Goal: Ask a question

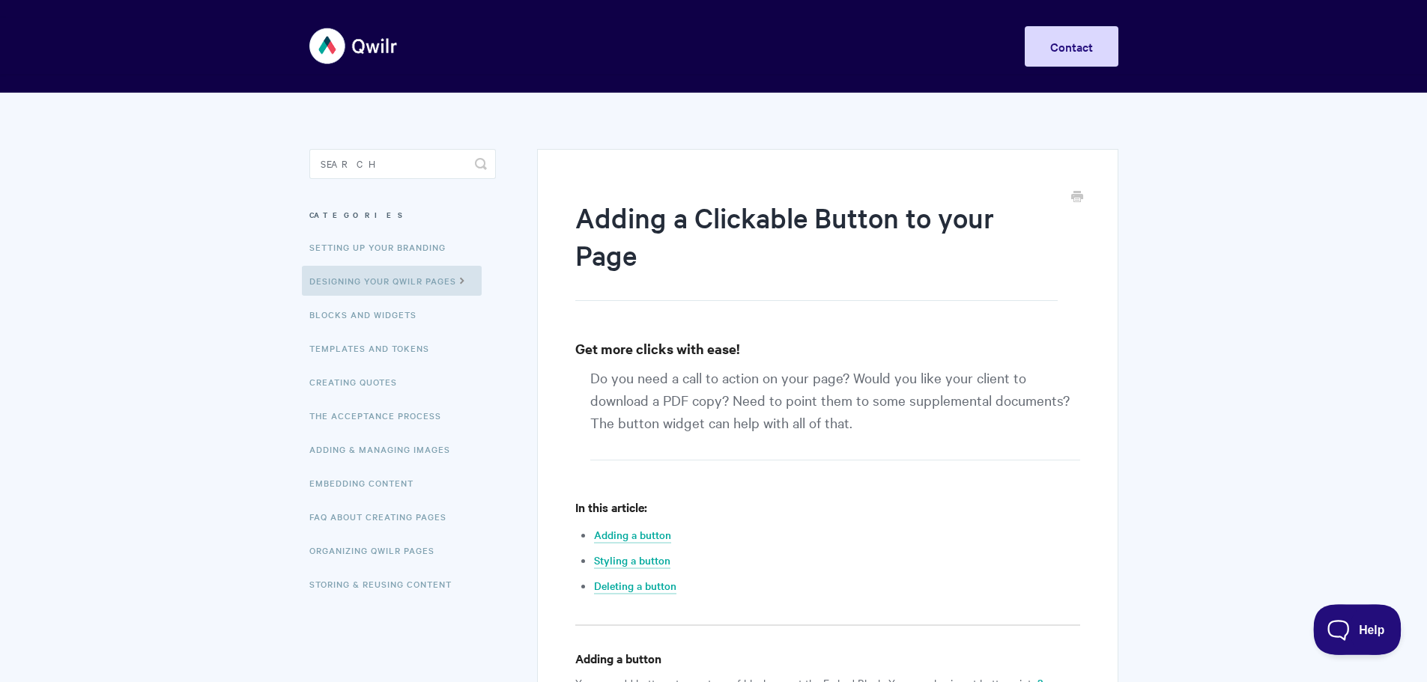
click at [1359, 634] on button "Help" at bounding box center [1352, 626] width 78 height 45
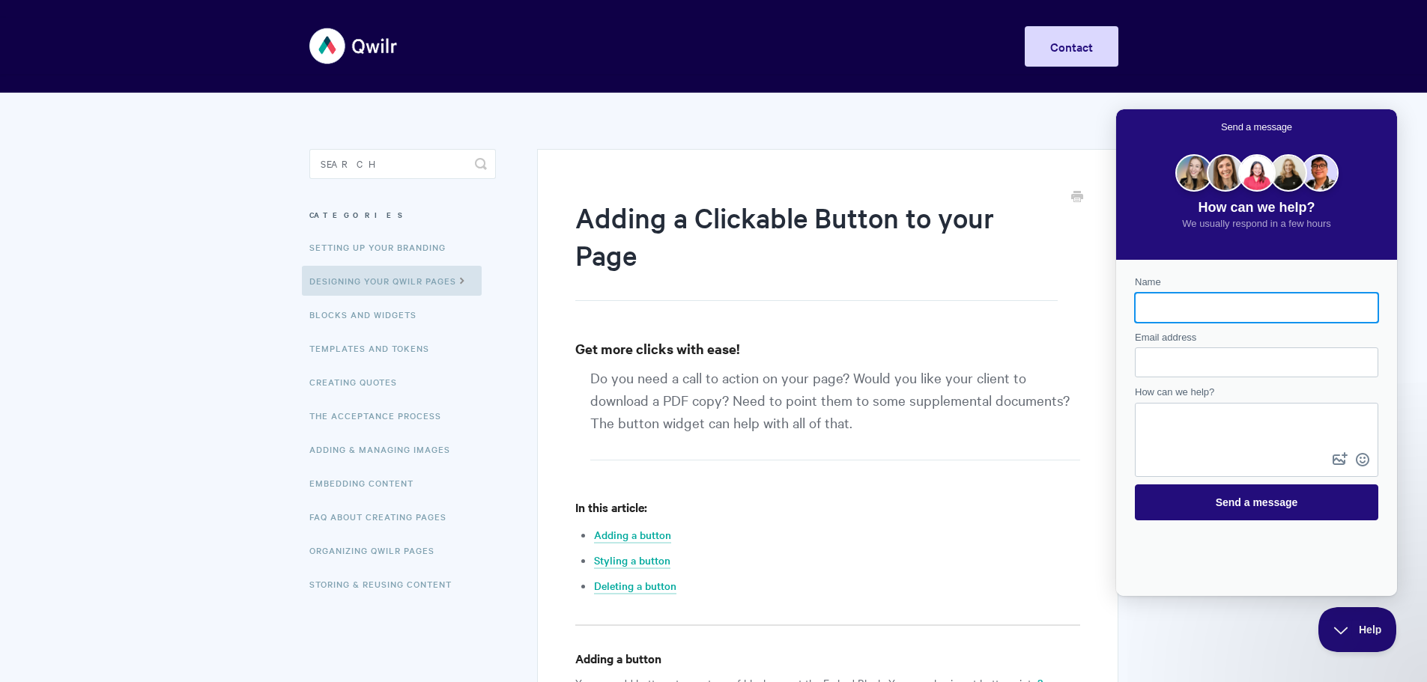
click at [1224, 308] on input "Name" at bounding box center [1256, 307] width 219 height 27
type input "Bayla Arietta"
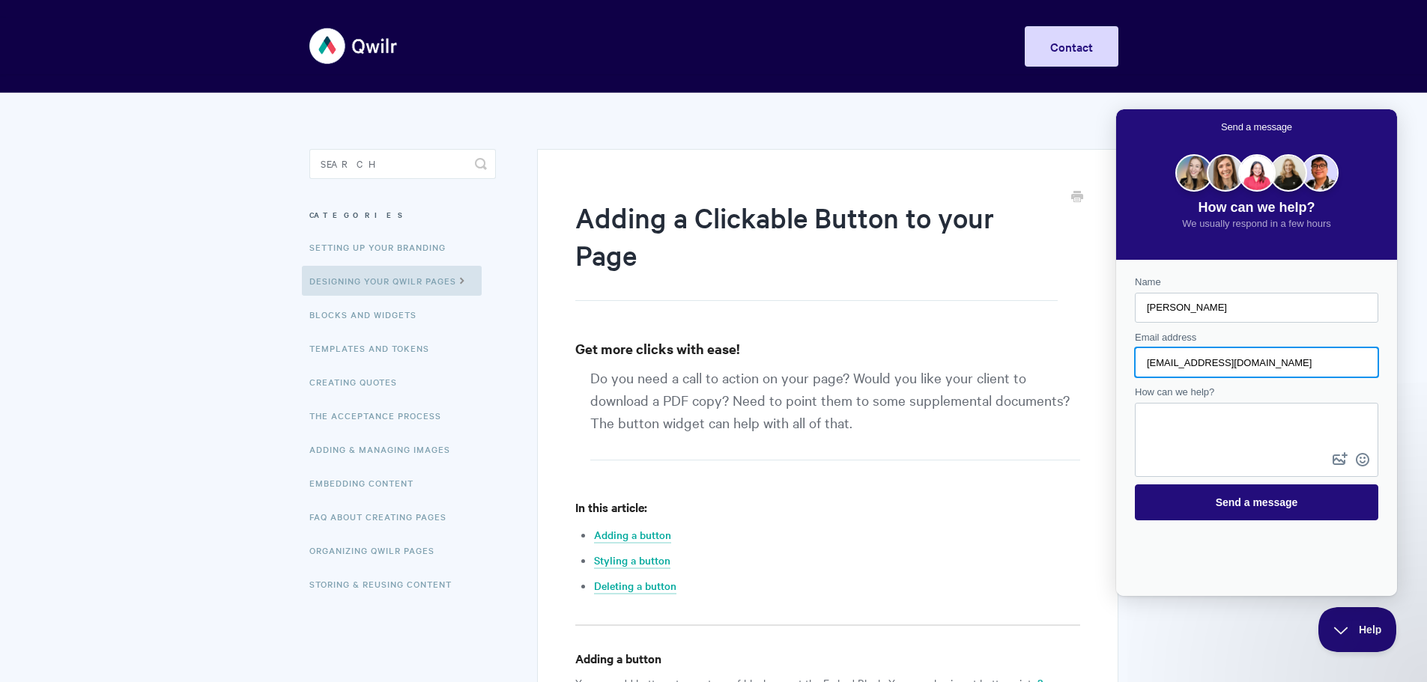
drag, startPoint x: 1186, startPoint y: 363, endPoint x: 1166, endPoint y: 367, distance: 20.6
click at [1166, 367] on input "baylalaks@gmail.com" at bounding box center [1256, 362] width 219 height 27
type input "bayla.arietta@yale.edu"
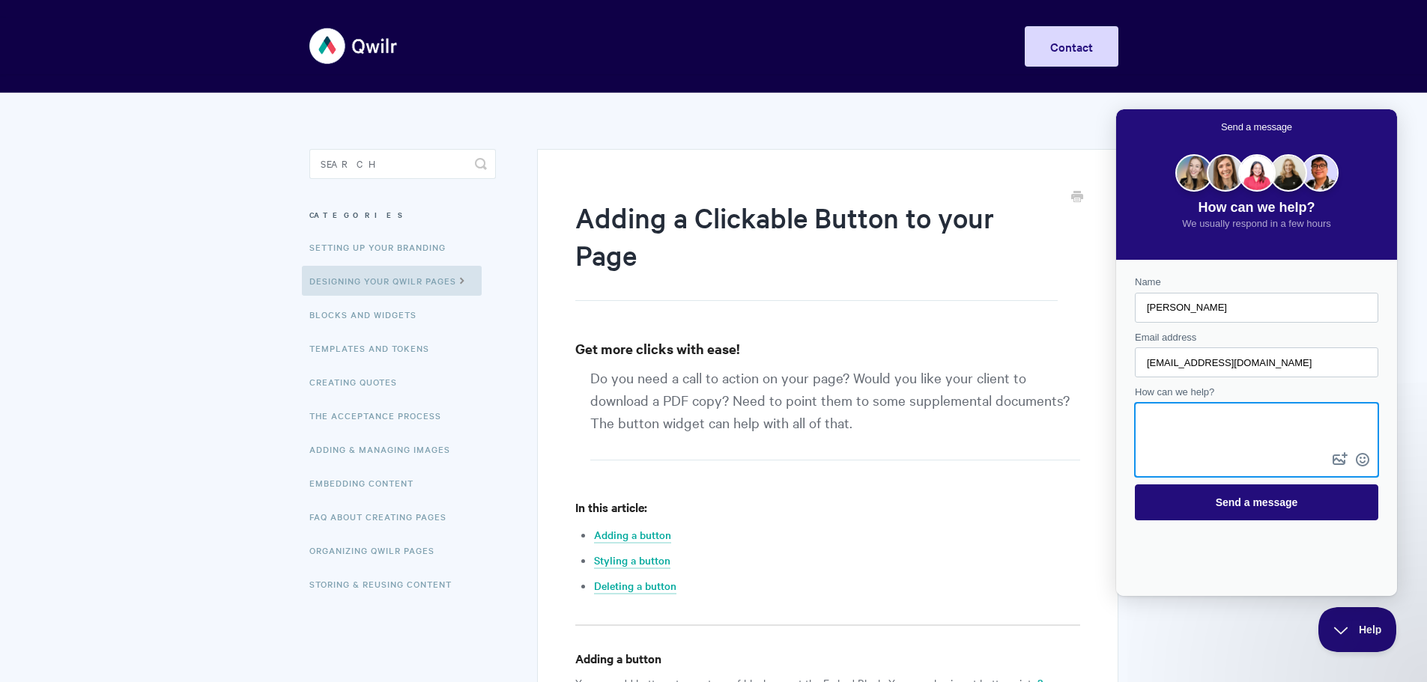
click at [1199, 430] on textarea "How can we help?" at bounding box center [1256, 426] width 240 height 45
drag, startPoint x: 1329, startPoint y: 433, endPoint x: 2222, endPoint y: 525, distance: 897.6
click at [1116, 416] on html "Send a message How can we help? We usually respond in a few hours Name Bayla Ar…" at bounding box center [1256, 352] width 281 height 487
type textarea "How can I set up a button to link and jump to another block on the same Qwilr p…"
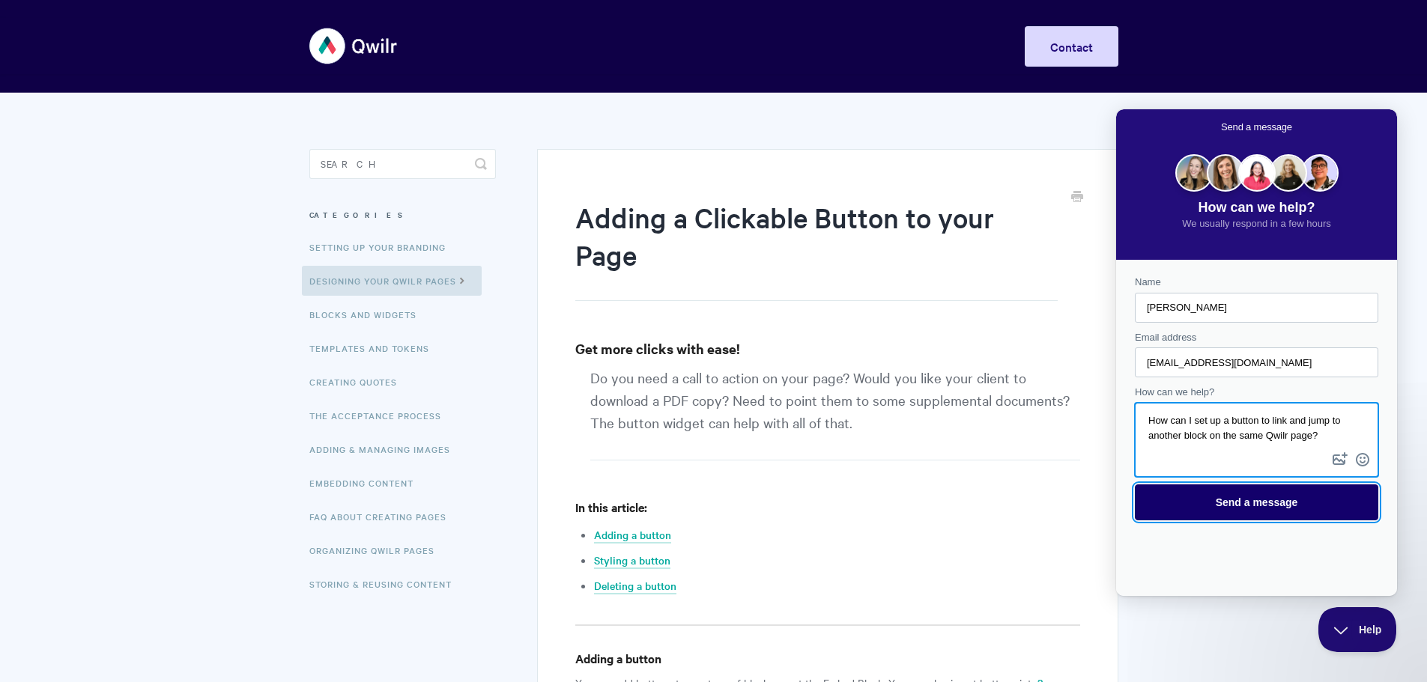
click at [1238, 500] on span "Send a message" at bounding box center [1257, 503] width 82 height 12
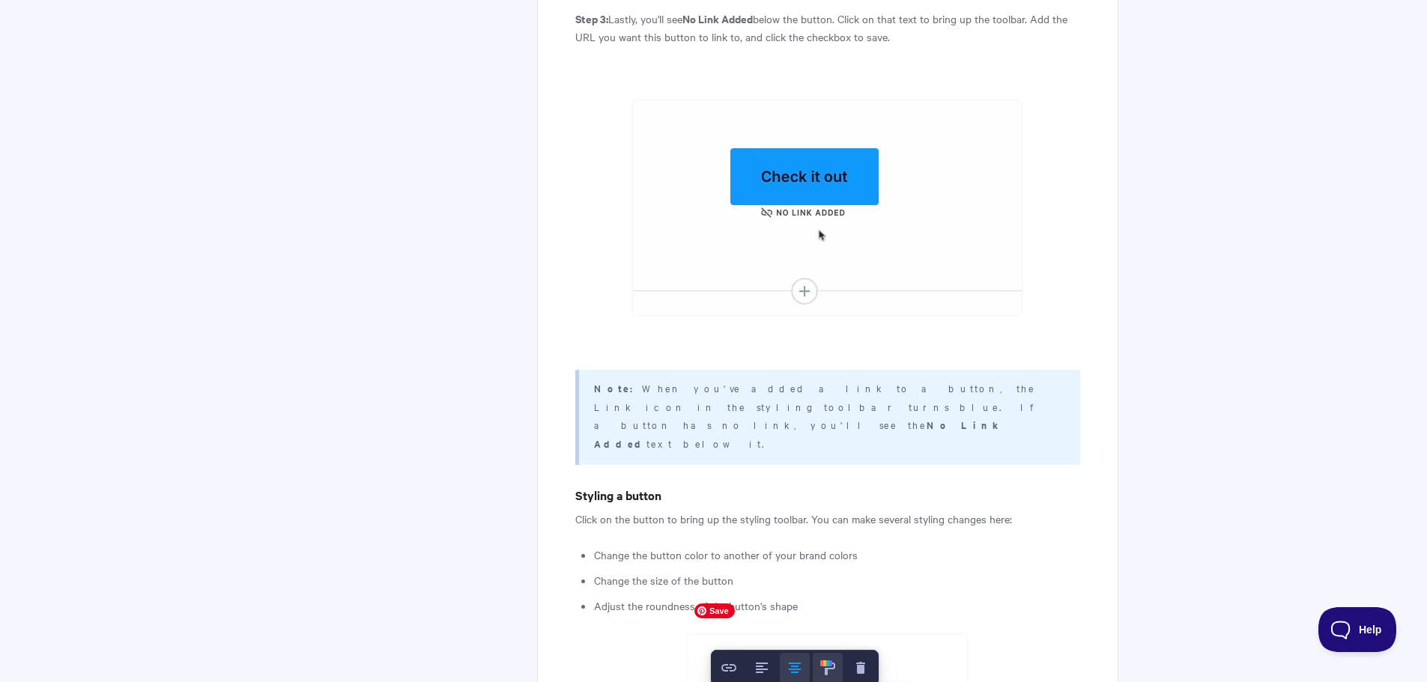
scroll to position [1460, 0]
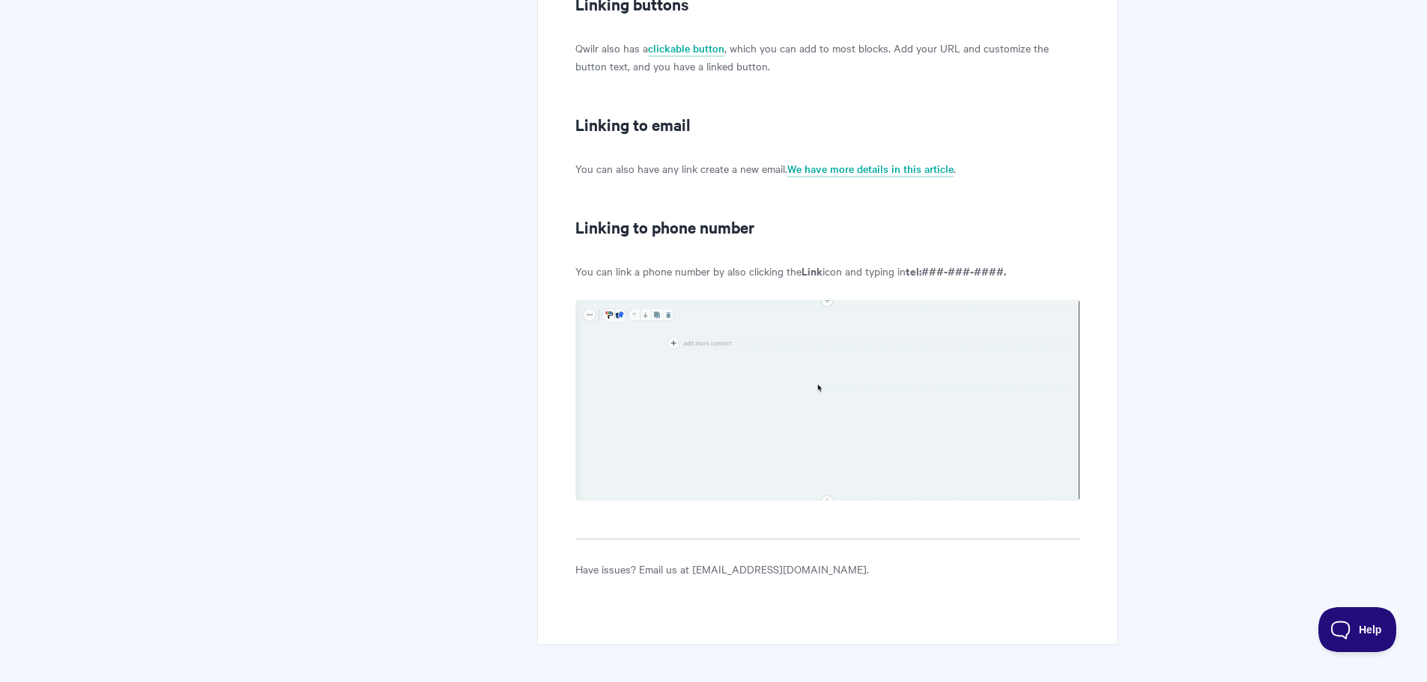
scroll to position [1719, 0]
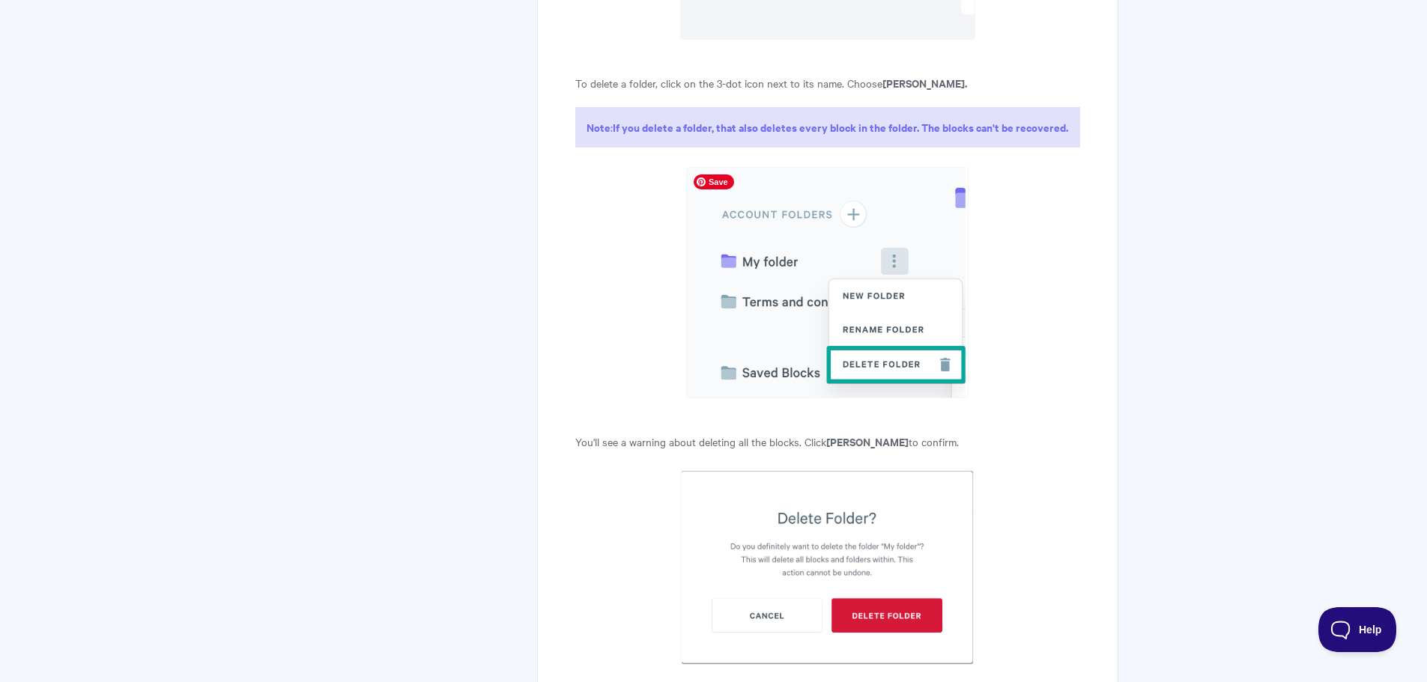
scroll to position [9821, 0]
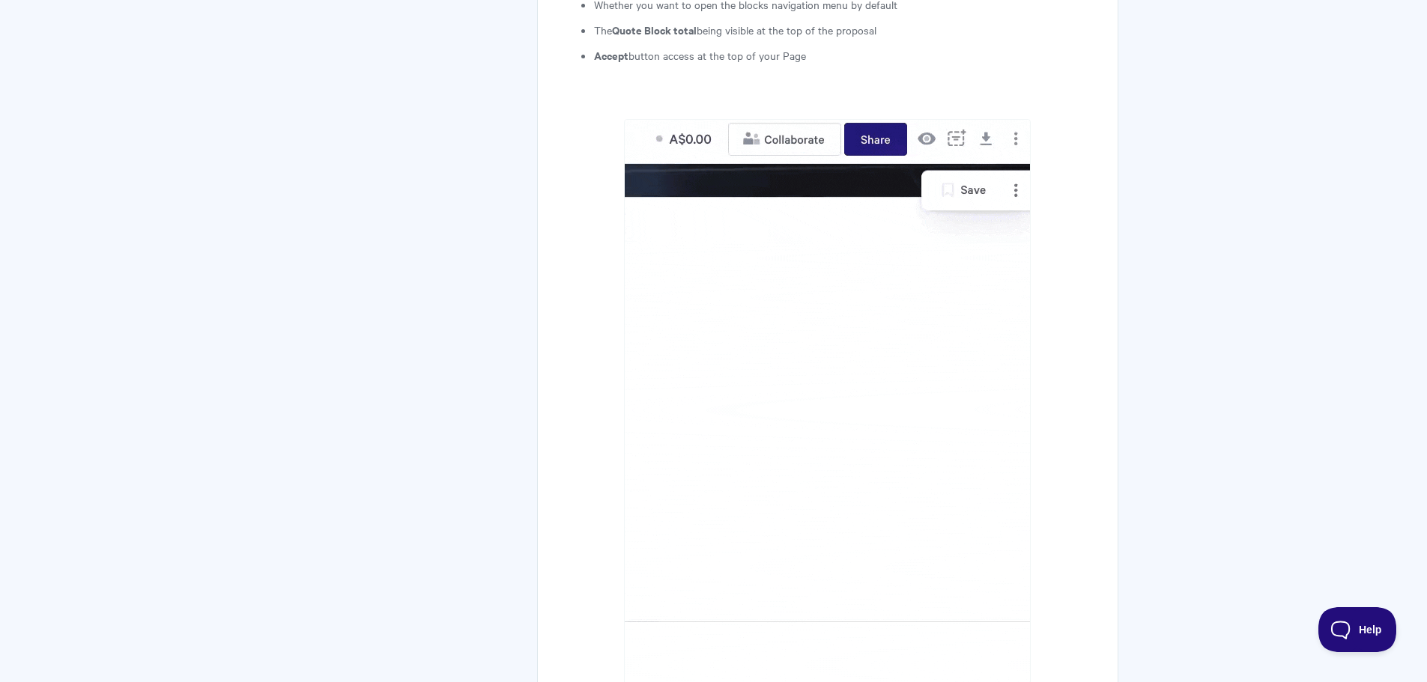
scroll to position [1198, 0]
